Goal: Check status: Check status

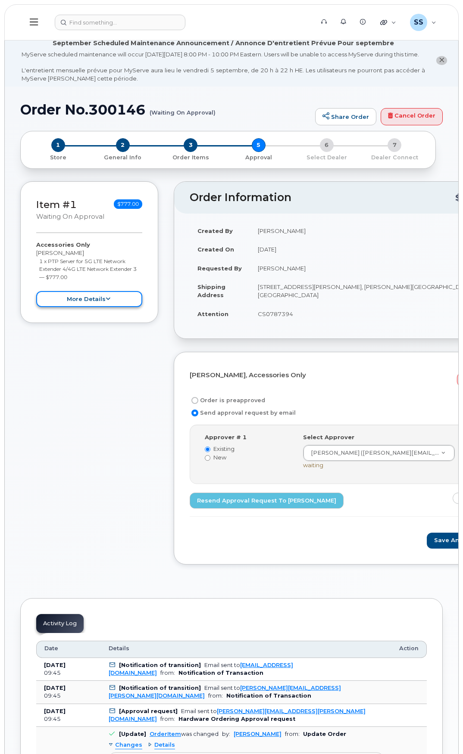
click at [111, 307] on button "more details" at bounding box center [89, 299] width 106 height 16
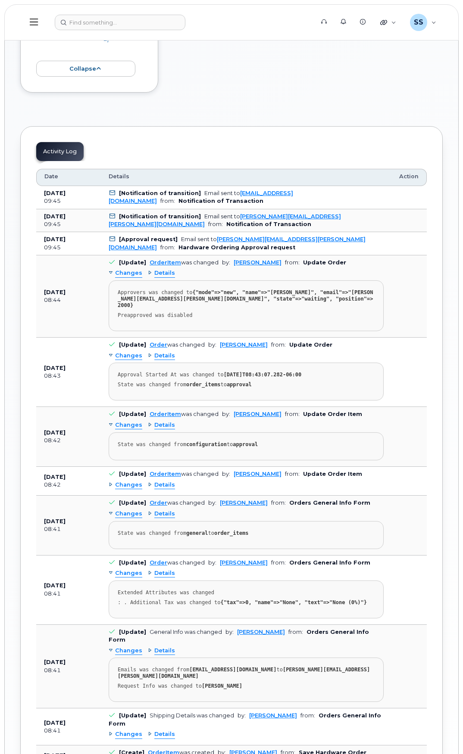
scroll to position [585, 0]
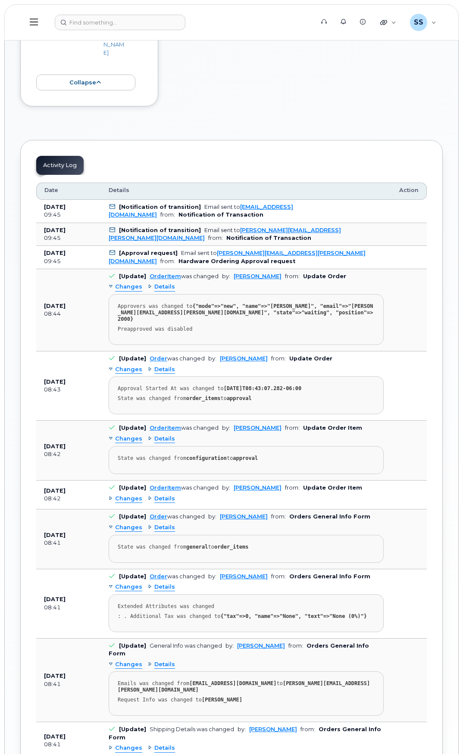
click at [112, 435] on div "Changes" at bounding box center [126, 439] width 34 height 8
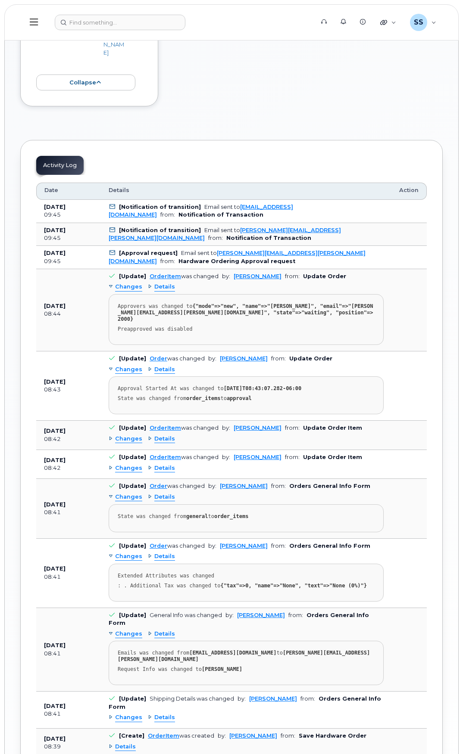
click at [112, 435] on div "Changes" at bounding box center [126, 439] width 34 height 8
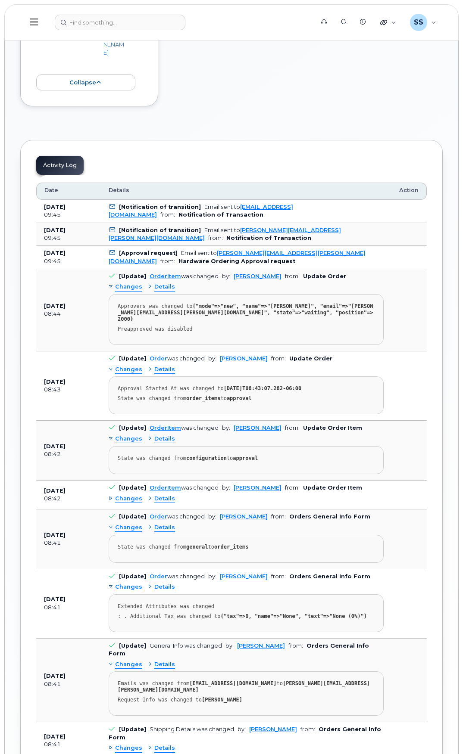
click at [120, 495] on span "Changes" at bounding box center [128, 499] width 27 height 8
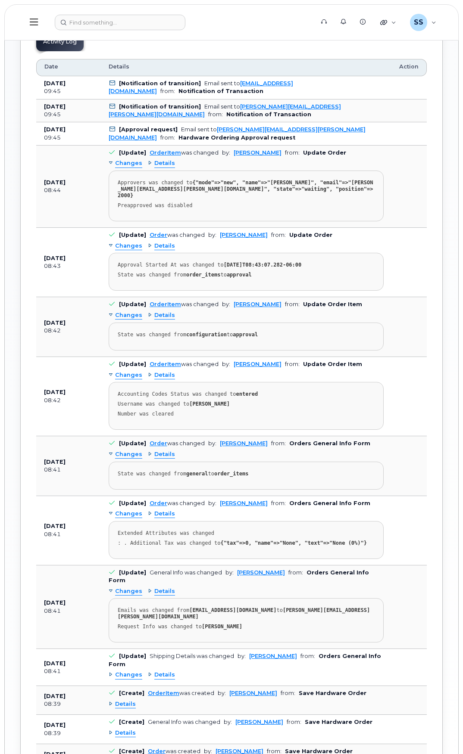
scroll to position [714, 0]
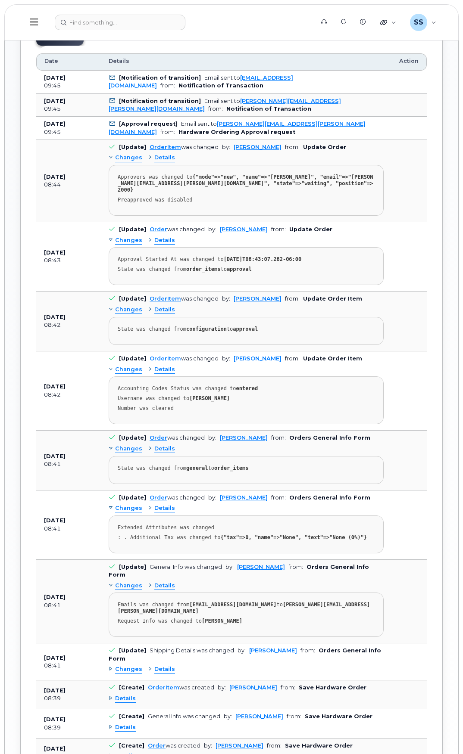
click at [121, 445] on span "Changes" at bounding box center [128, 449] width 27 height 8
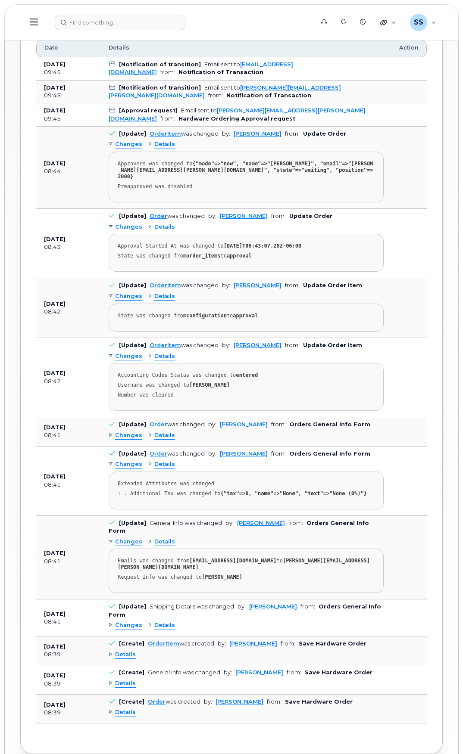
scroll to position [734, 0]
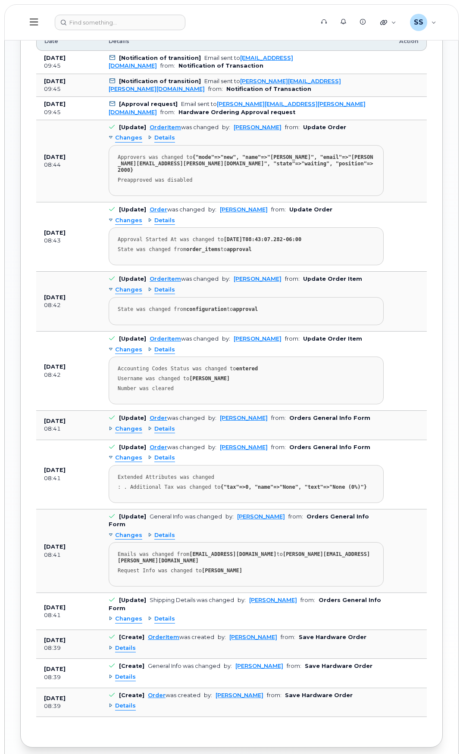
click at [118, 702] on span "Details" at bounding box center [125, 706] width 21 height 8
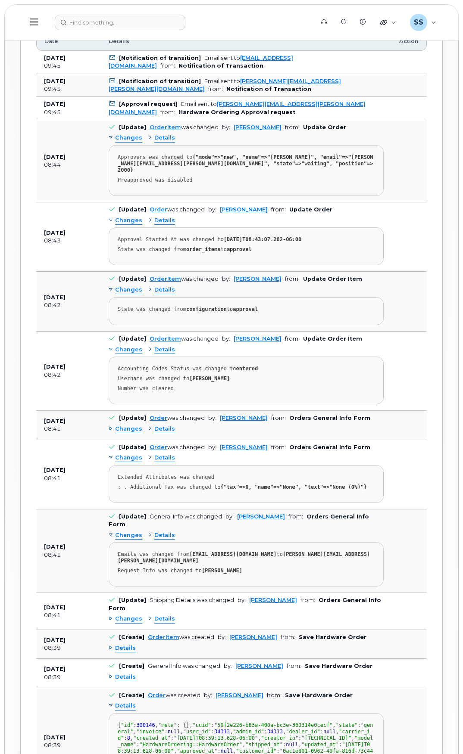
scroll to position [942, 0]
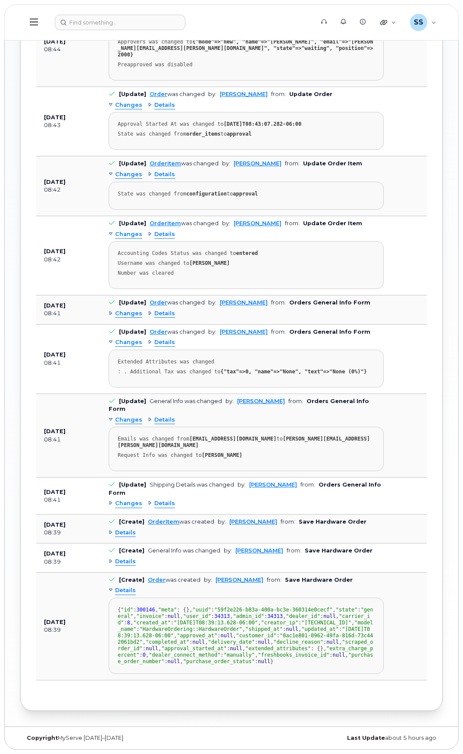
click at [119, 558] on span "Details" at bounding box center [125, 562] width 21 height 8
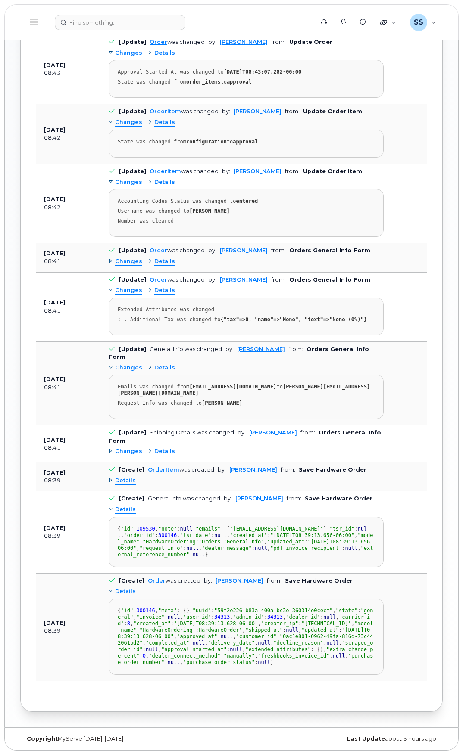
scroll to position [856, 0]
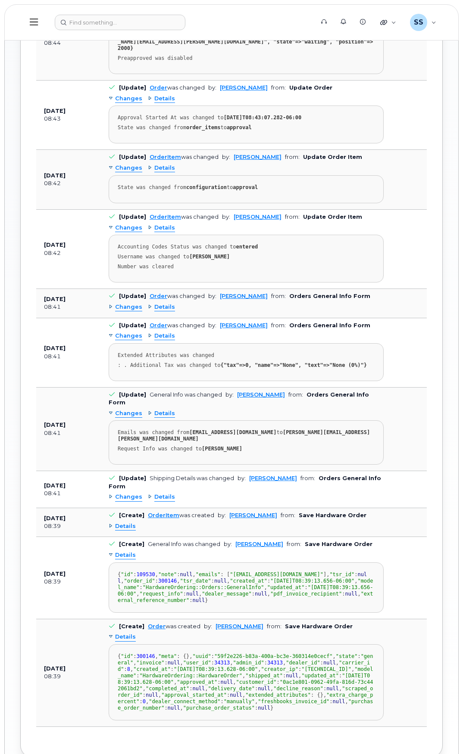
click at [123, 522] on span "Details" at bounding box center [125, 526] width 21 height 8
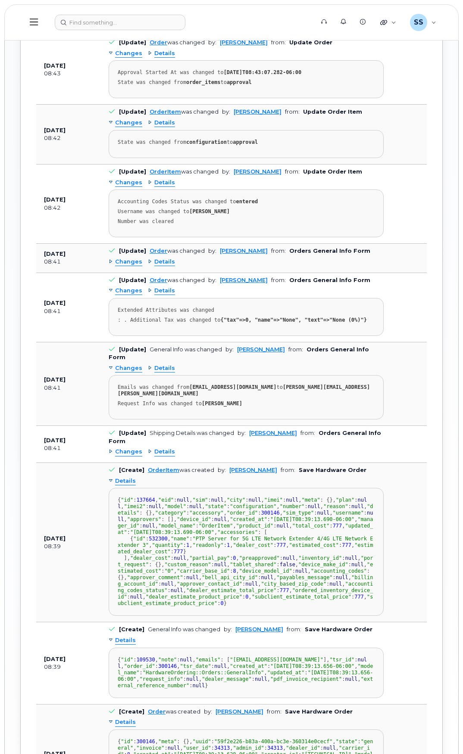
scroll to position [899, 0]
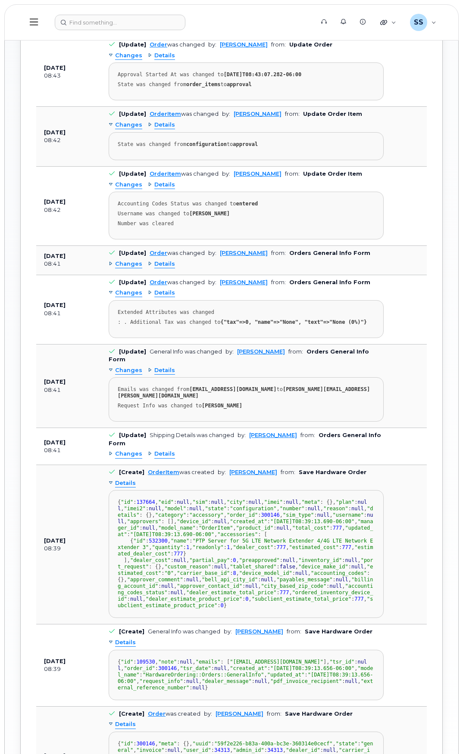
click at [164, 450] on span "Details" at bounding box center [164, 454] width 21 height 8
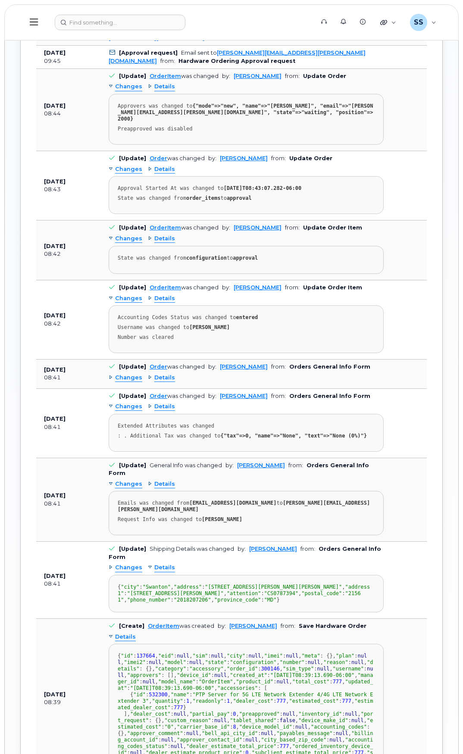
scroll to position [770, 0]
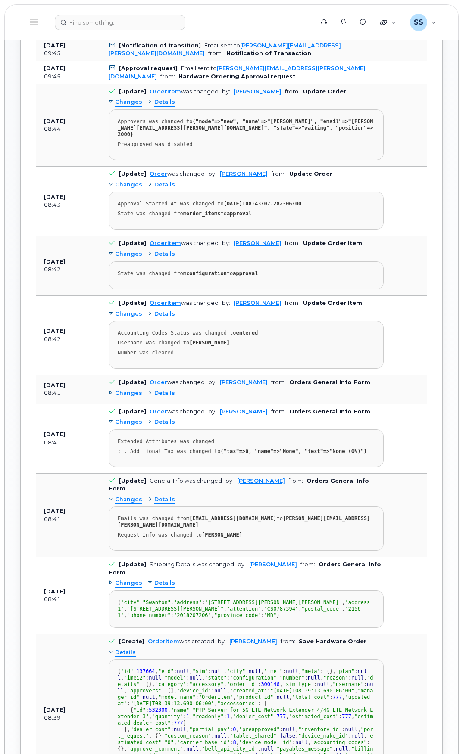
click at [159, 496] on span "Details" at bounding box center [164, 500] width 21 height 8
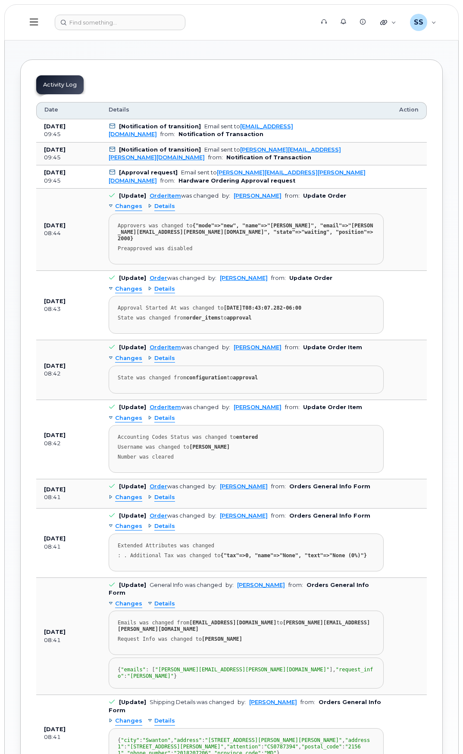
scroll to position [640, 0]
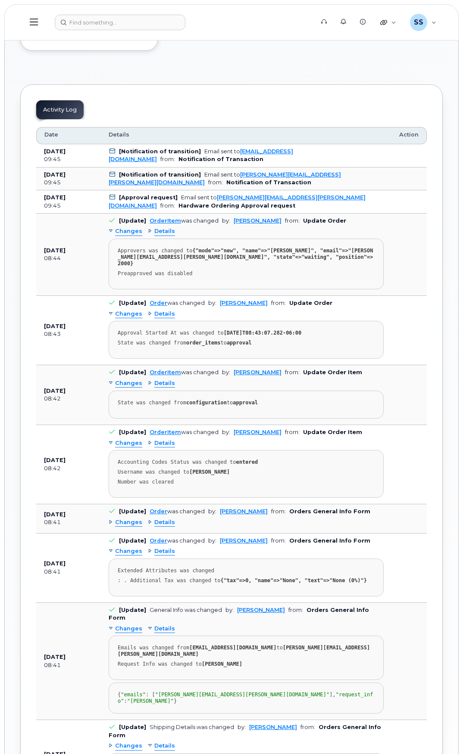
click at [169, 547] on span "Details" at bounding box center [164, 551] width 21 height 8
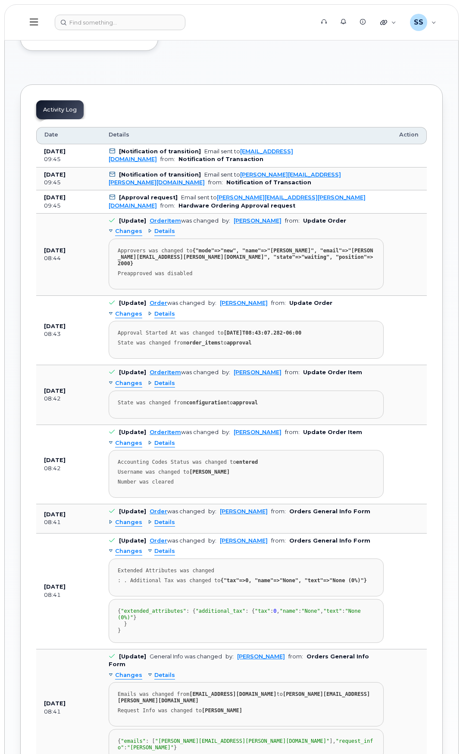
scroll to position [597, 0]
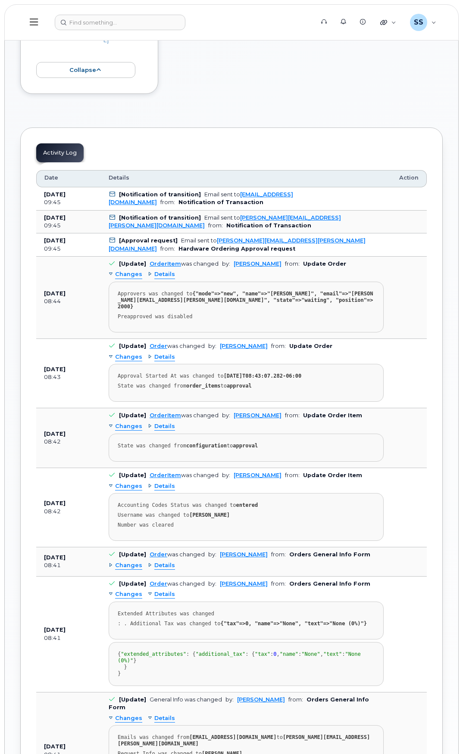
click at [163, 482] on span "Details" at bounding box center [164, 486] width 21 height 8
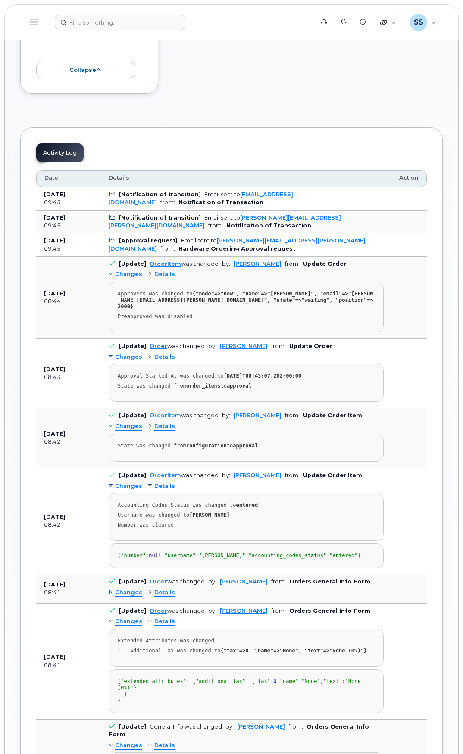
scroll to position [468, 0]
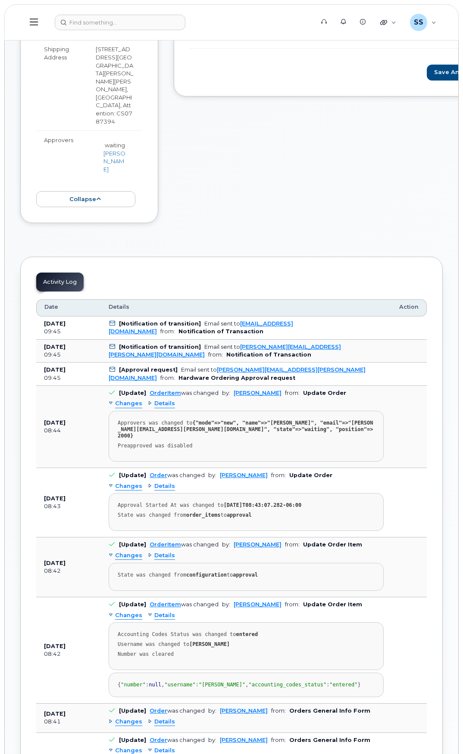
click at [169, 552] on span "Details" at bounding box center [164, 556] width 21 height 8
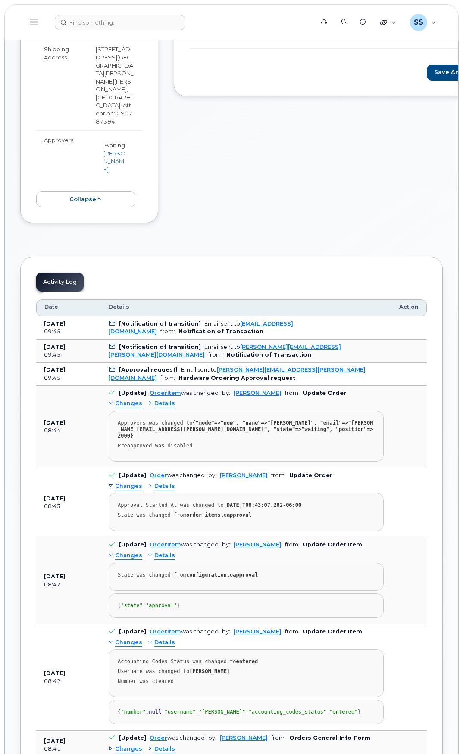
click at [165, 482] on span "Details" at bounding box center [164, 486] width 21 height 8
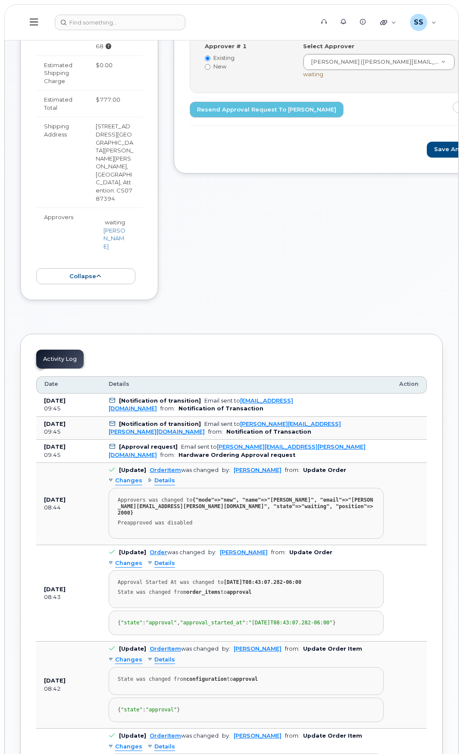
scroll to position [382, 0]
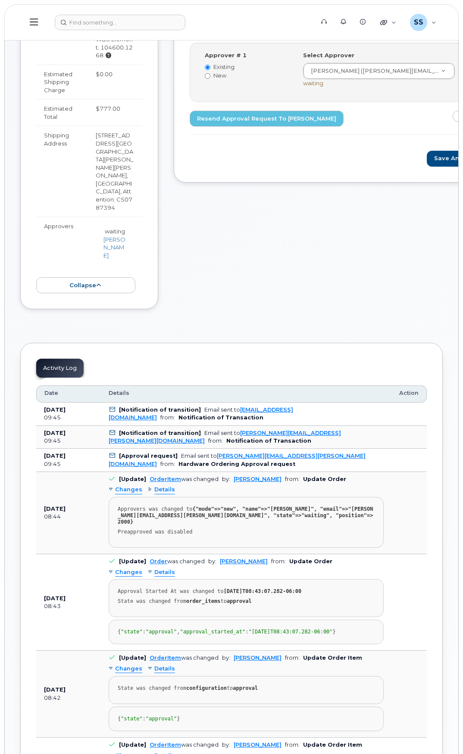
click at [165, 486] on span "Details" at bounding box center [164, 490] width 21 height 8
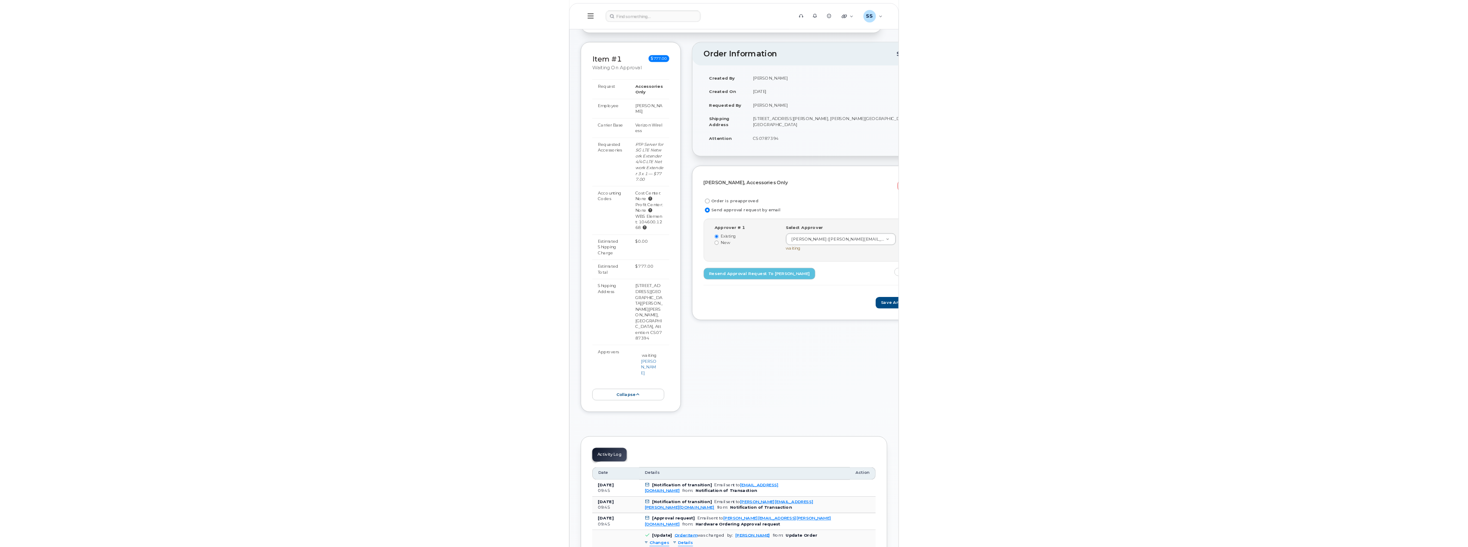
scroll to position [0, 0]
